Goal: Task Accomplishment & Management: Manage account settings

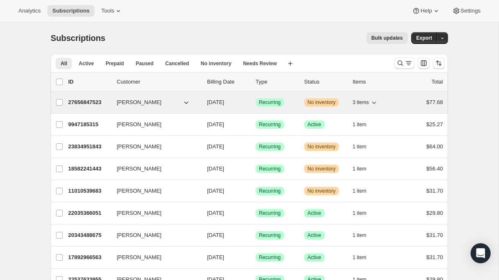
click at [94, 104] on p "27656847523" at bounding box center [89, 102] width 42 height 8
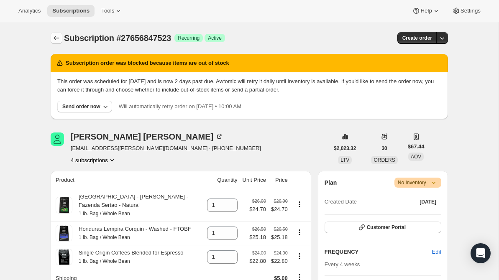
click at [54, 39] on icon "Subscriptions" at bounding box center [56, 38] width 8 height 8
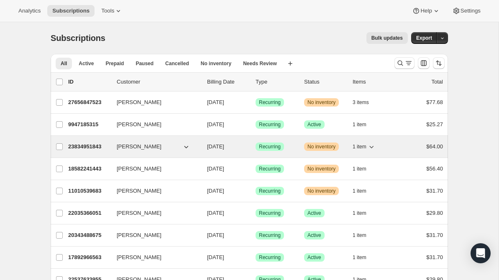
click at [97, 146] on p "23834951843" at bounding box center [89, 147] width 42 height 8
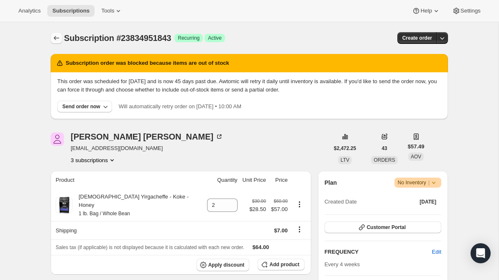
click at [57, 40] on icon "Subscriptions" at bounding box center [56, 38] width 8 height 8
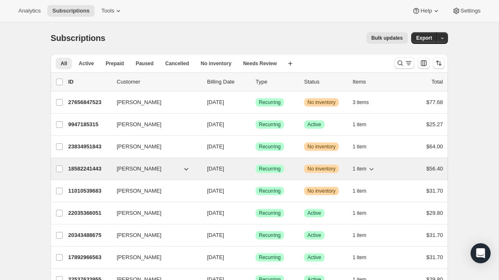
click at [93, 170] on p "18582241443" at bounding box center [89, 169] width 42 height 8
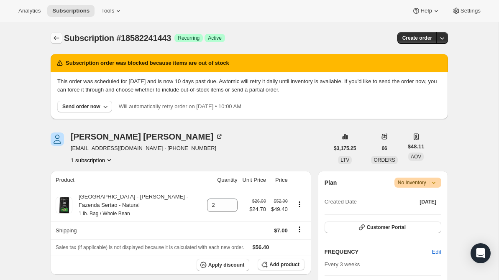
click at [55, 38] on icon "Subscriptions" at bounding box center [56, 38] width 8 height 8
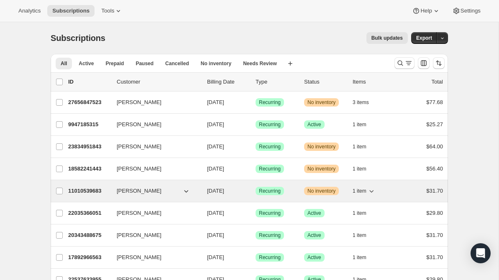
click at [93, 189] on p "11010539683" at bounding box center [89, 191] width 42 height 8
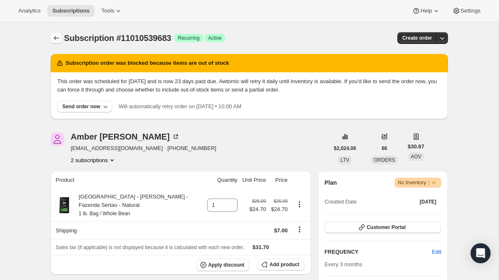
click at [57, 38] on icon "Subscriptions" at bounding box center [56, 38] width 8 height 8
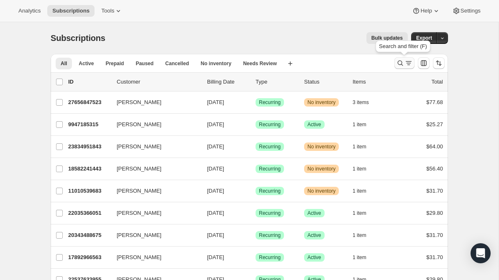
click at [397, 62] on icon "Search and filter results" at bounding box center [400, 63] width 8 height 8
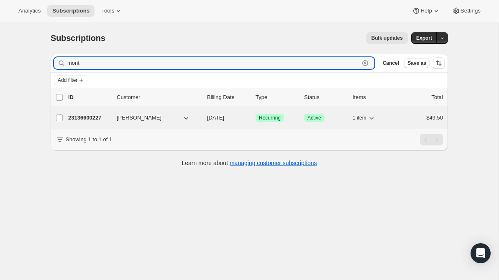
type input "mont"
click at [99, 118] on p "23136600227" at bounding box center [89, 118] width 42 height 8
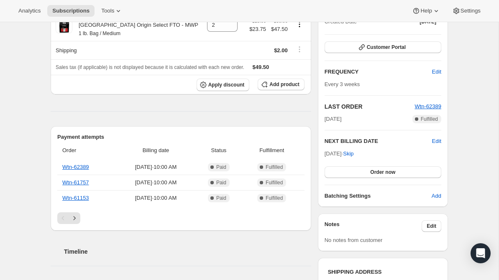
scroll to position [107, 0]
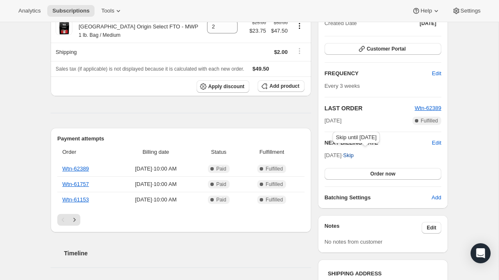
click at [353, 155] on span "Skip" at bounding box center [348, 155] width 10 height 8
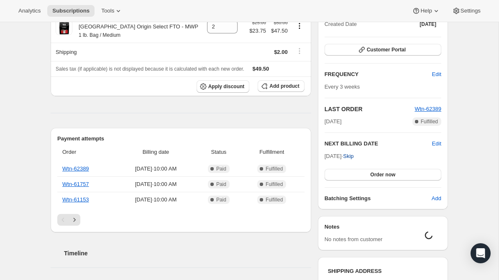
scroll to position [98, 0]
